Goal: Navigation & Orientation: Understand site structure

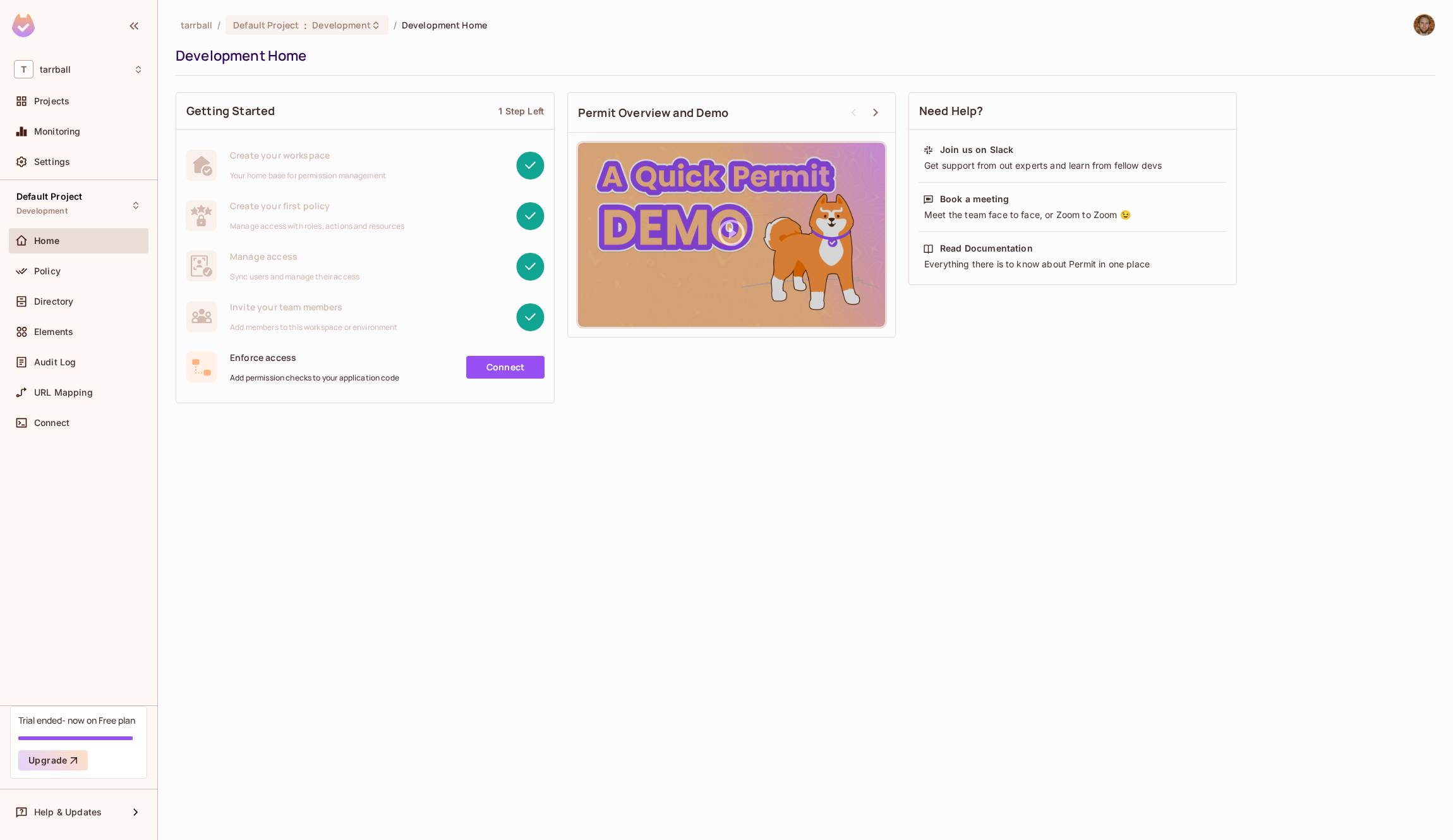
click at [30, 27] on img at bounding box center [23, 25] width 23 height 23
click at [46, 649] on div "Default Project Development Home Policy Directory Elements Audit Log URL Mappin…" at bounding box center [79, 443] width 157 height 525
click at [60, 299] on span "Directory" at bounding box center [53, 300] width 39 height 10
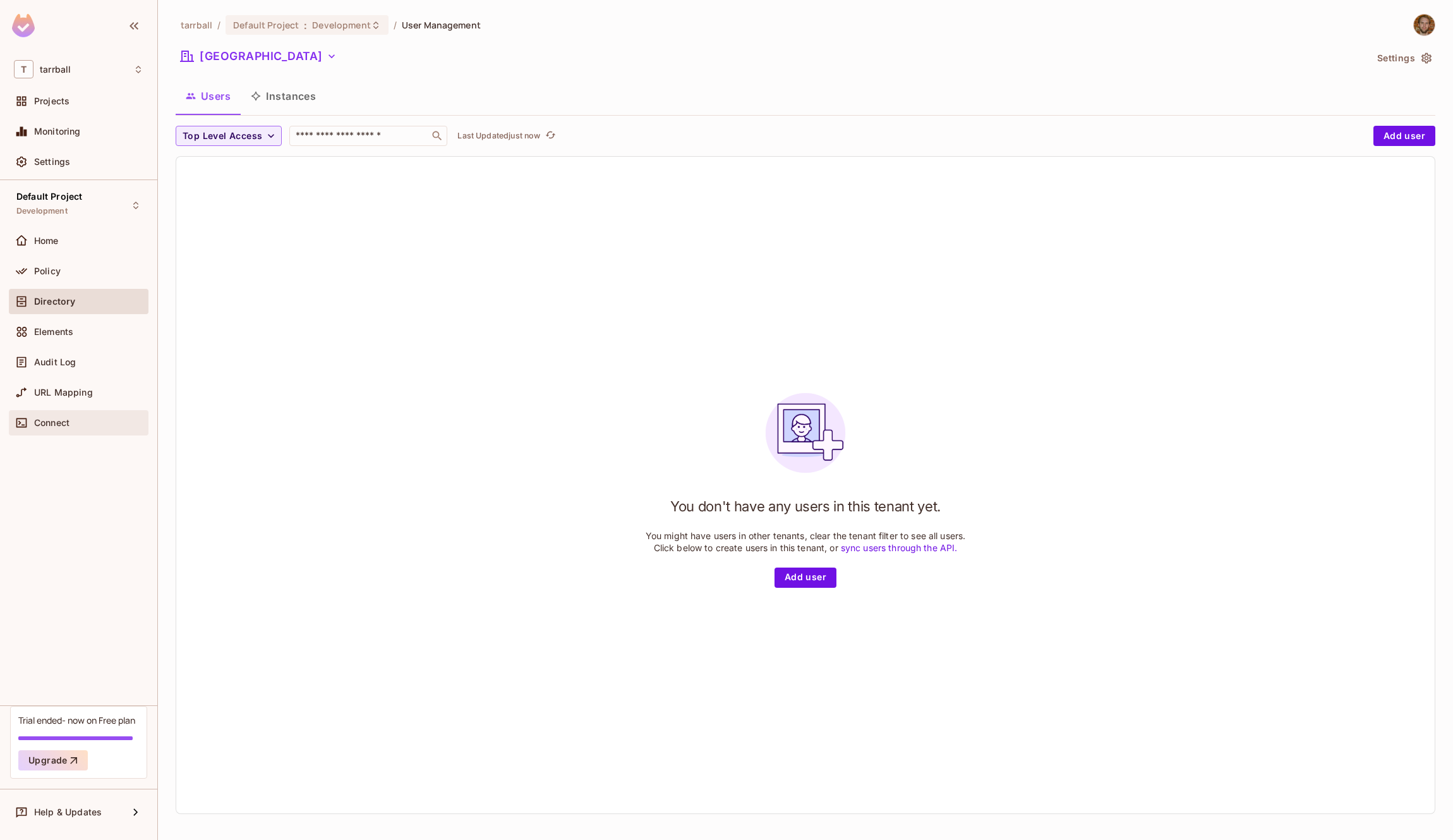
click at [50, 422] on span "Connect" at bounding box center [51, 422] width 35 height 10
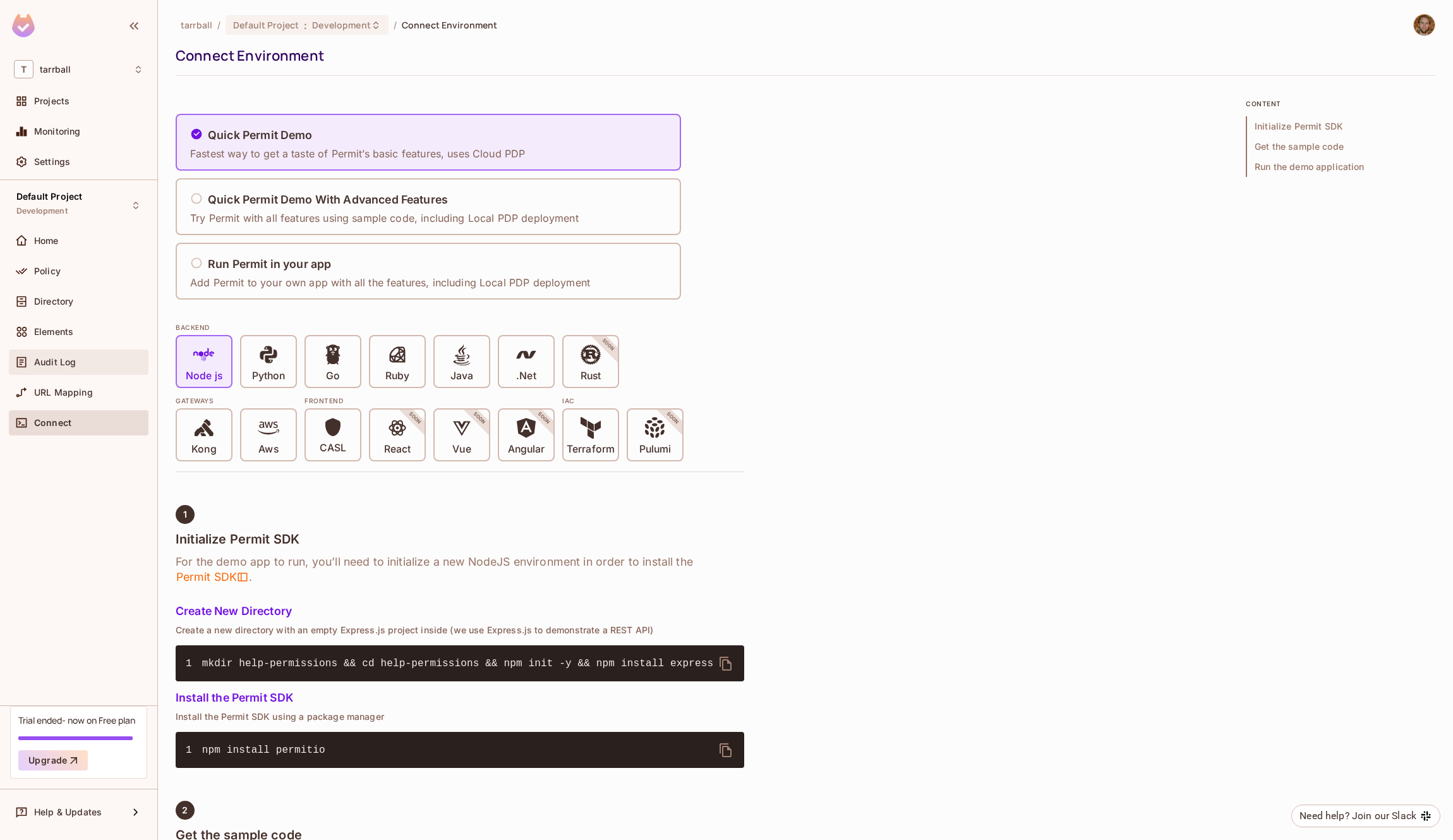
click at [52, 365] on span "Audit Log" at bounding box center [55, 362] width 42 height 10
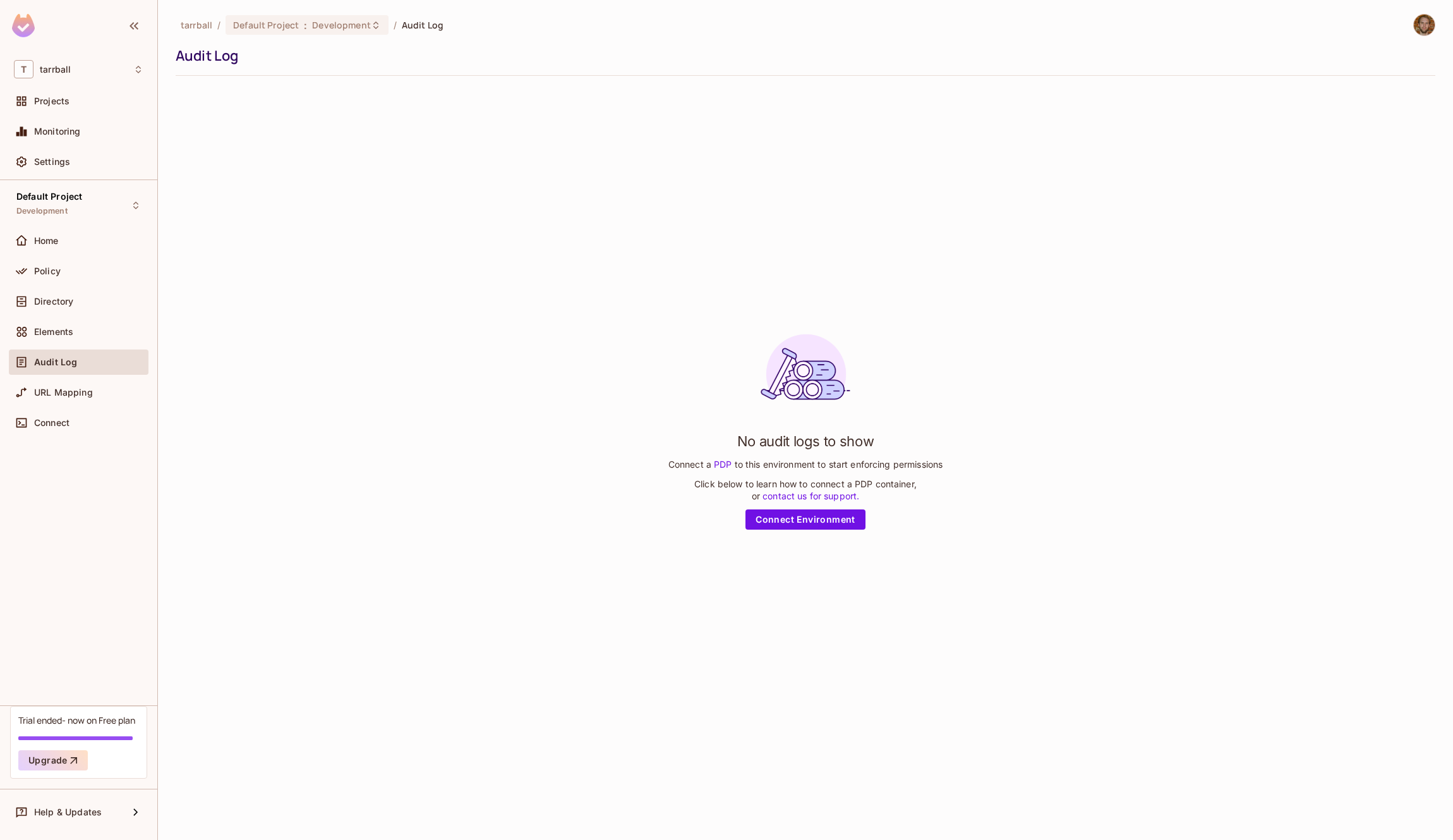
click at [1430, 23] on img at bounding box center [1424, 24] width 21 height 21
click at [931, 213] on div at bounding box center [726, 420] width 1453 height 840
click at [27, 26] on img at bounding box center [23, 25] width 23 height 23
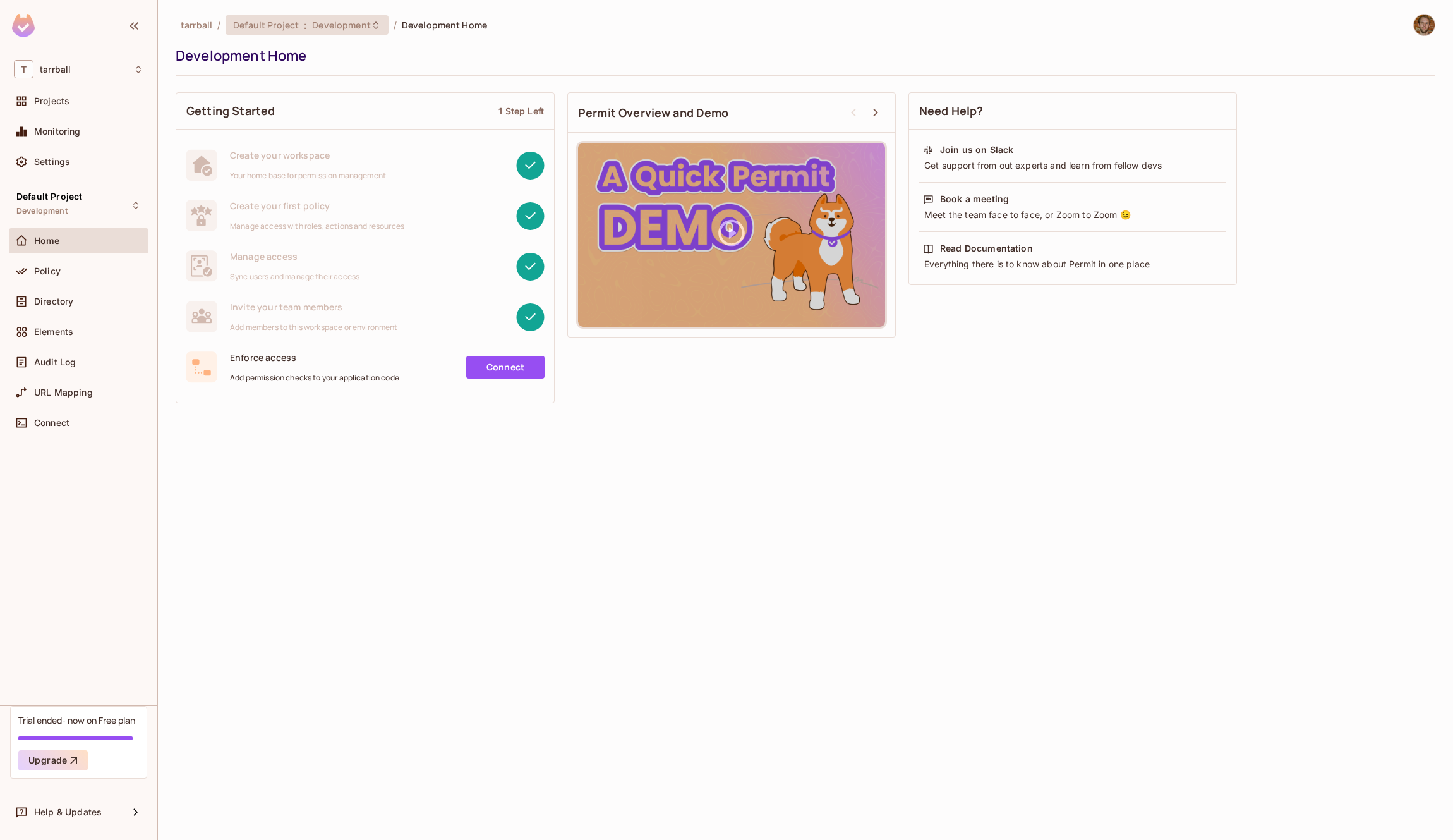
click at [303, 23] on span ":" at bounding box center [305, 24] width 5 height 10
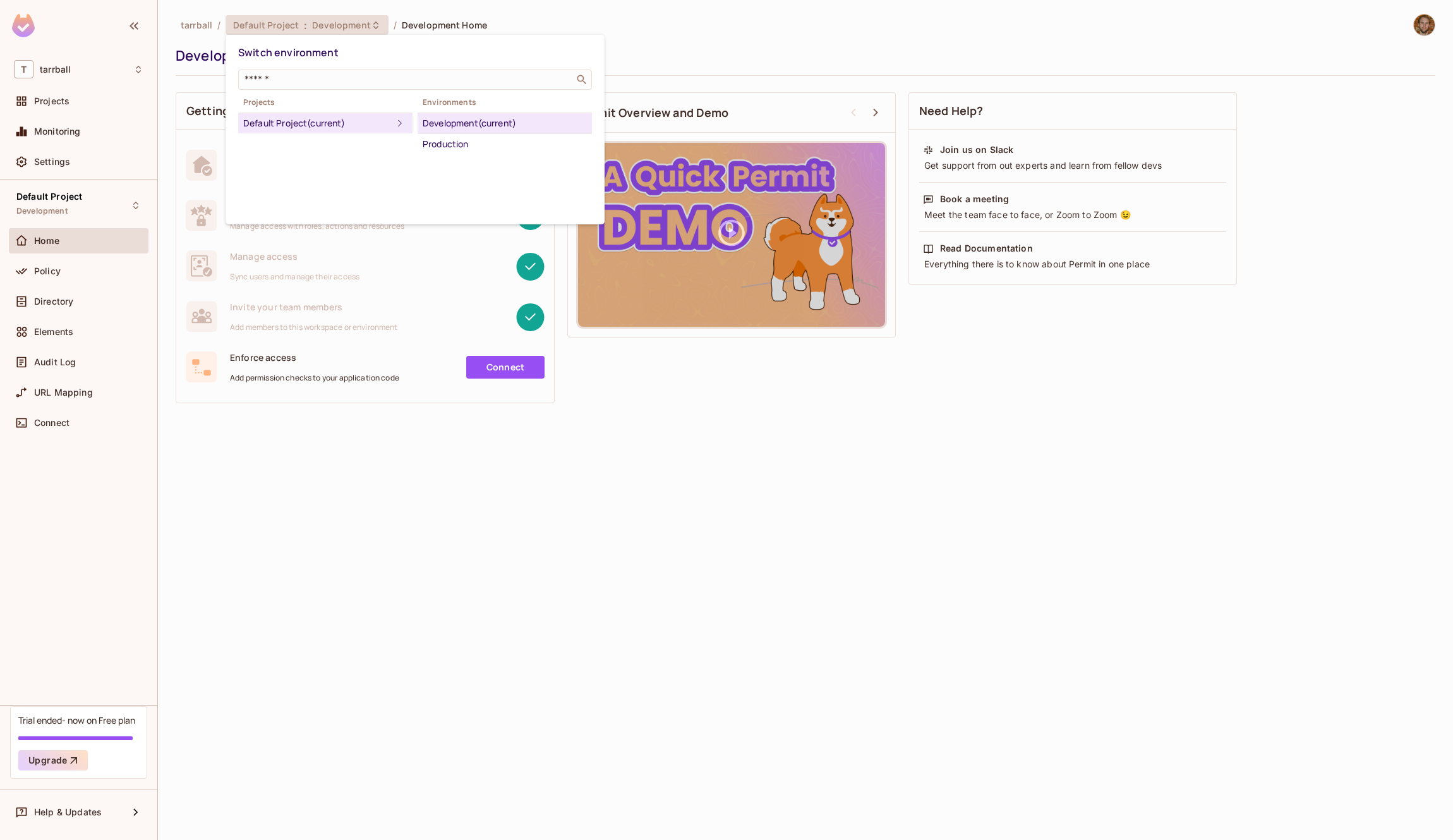
click at [301, 23] on div at bounding box center [726, 420] width 1453 height 840
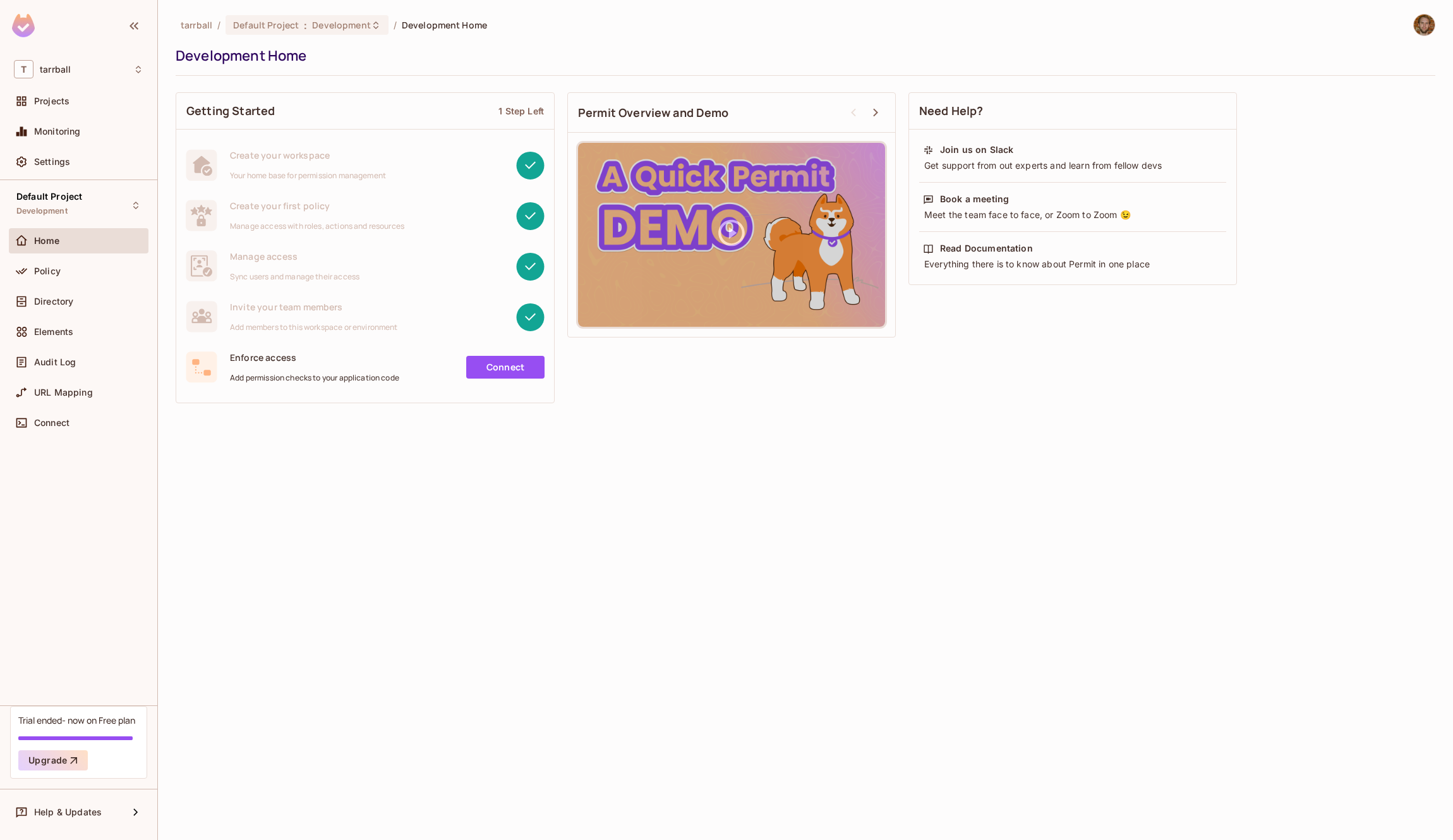
click at [204, 24] on span "tarrball" at bounding box center [196, 24] width 32 height 12
click at [133, 26] on icon "button" at bounding box center [134, 25] width 15 height 15
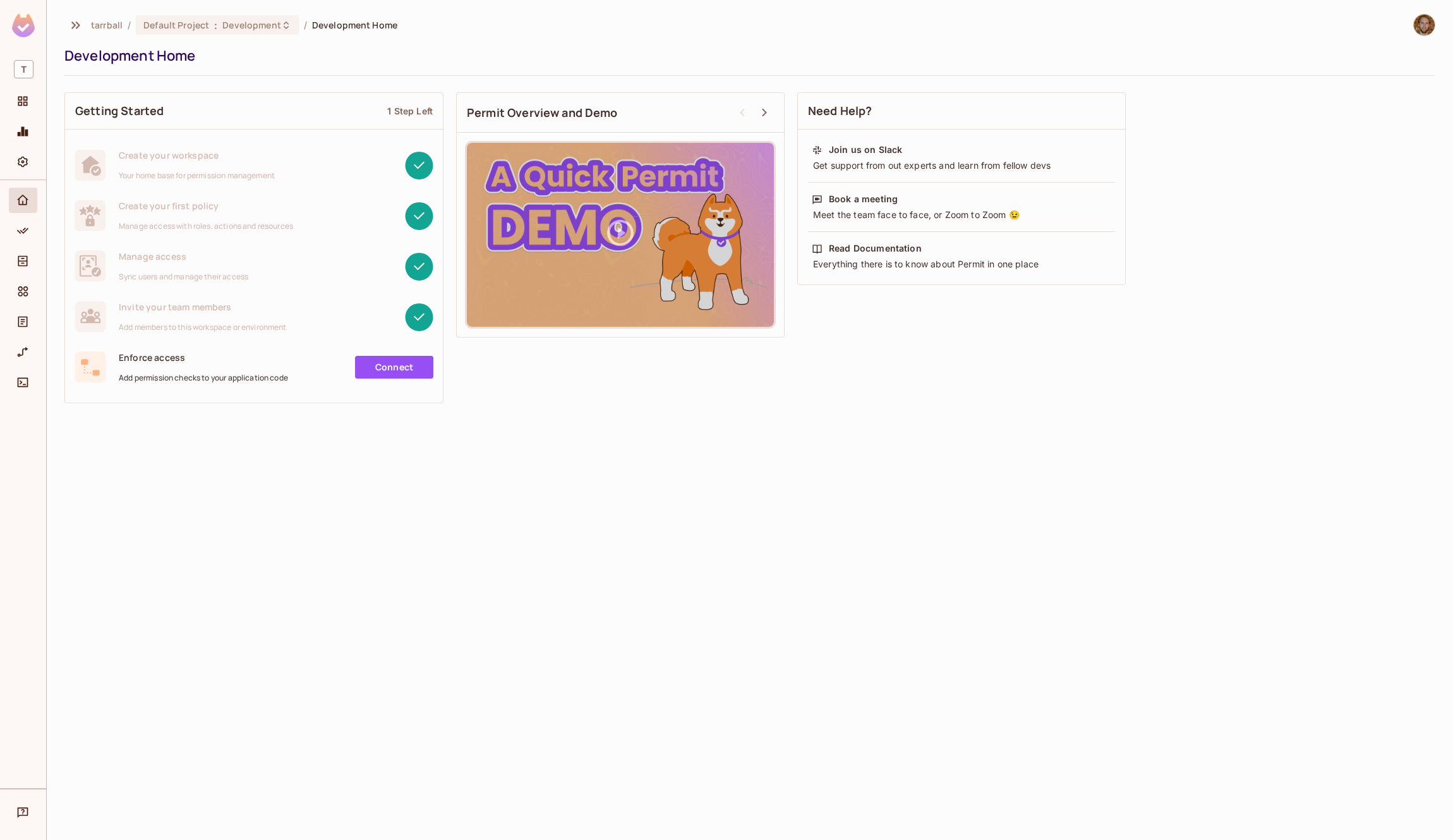
click at [31, 25] on img at bounding box center [23, 25] width 23 height 23
click at [79, 22] on icon "button" at bounding box center [76, 25] width 15 height 15
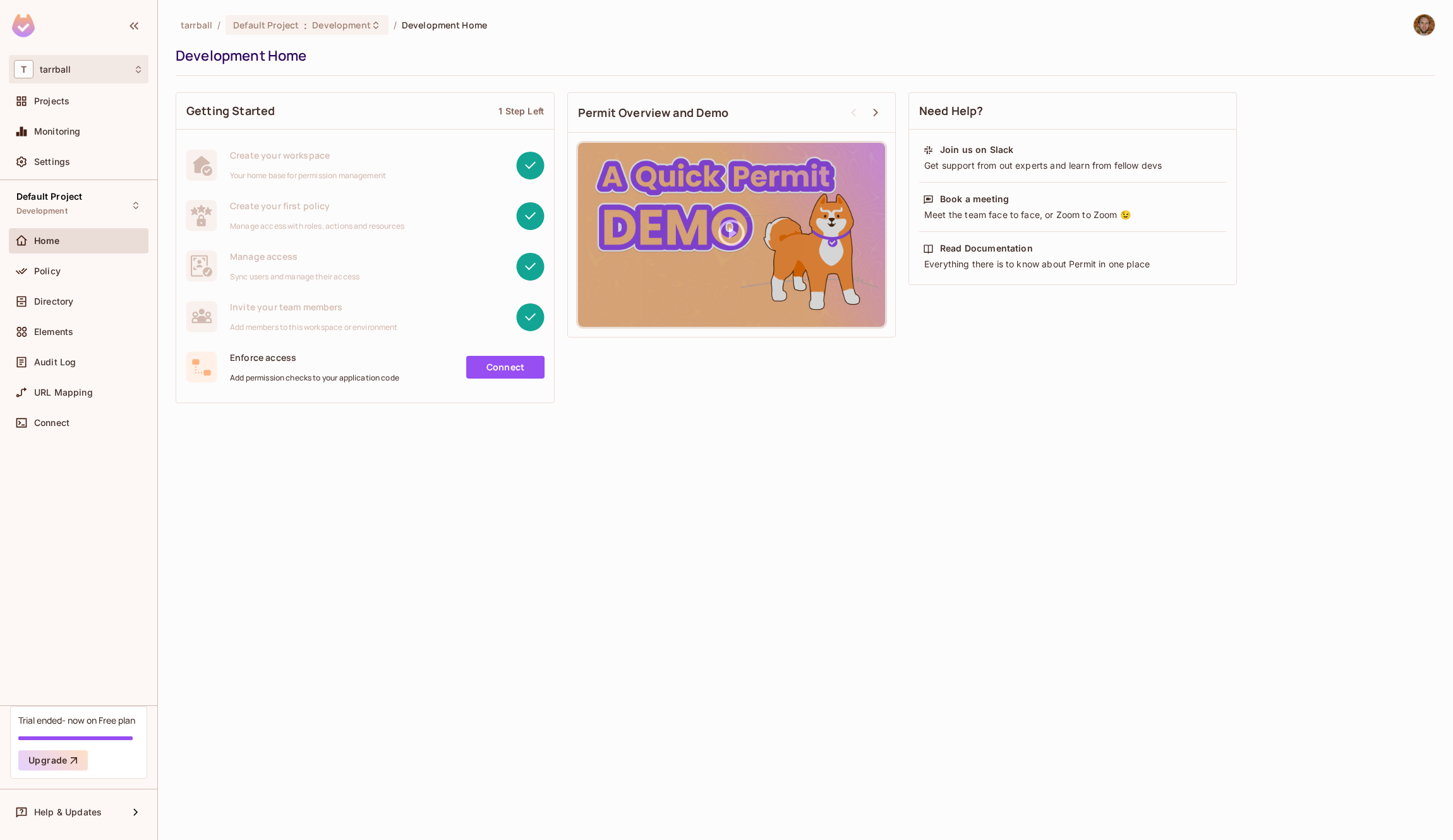
click at [38, 67] on div "T tarrball" at bounding box center [79, 69] width 130 height 18
click at [64, 141] on span "NSWERS" at bounding box center [76, 140] width 98 height 12
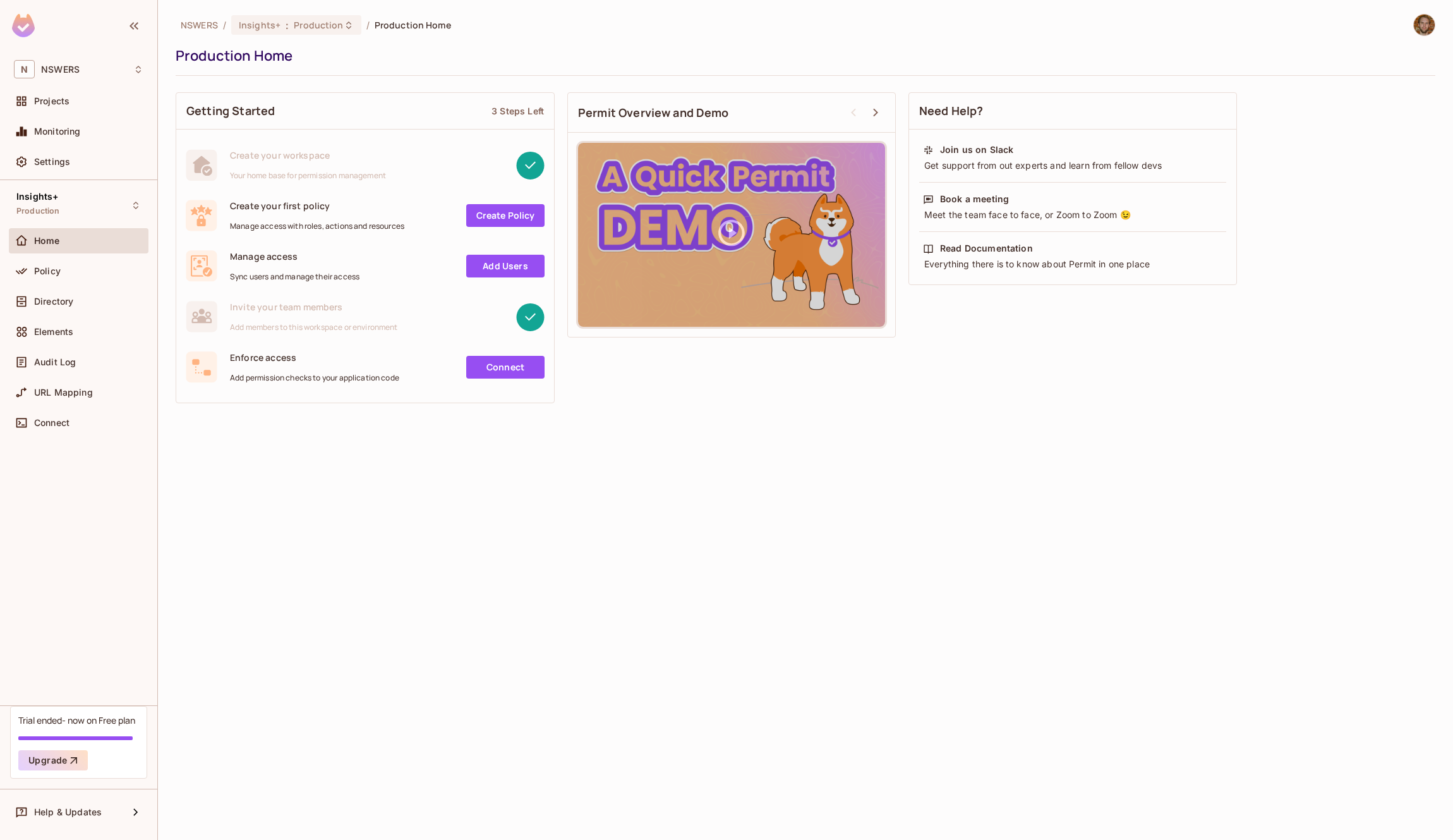
click at [450, 511] on div "NSWERS / Insights+ : Production / Production Home Production Home Getting Start…" at bounding box center [805, 420] width 1295 height 840
click at [1014, 252] on div "Read Documentation" at bounding box center [986, 248] width 93 height 13
